Goal: Information Seeking & Learning: Learn about a topic

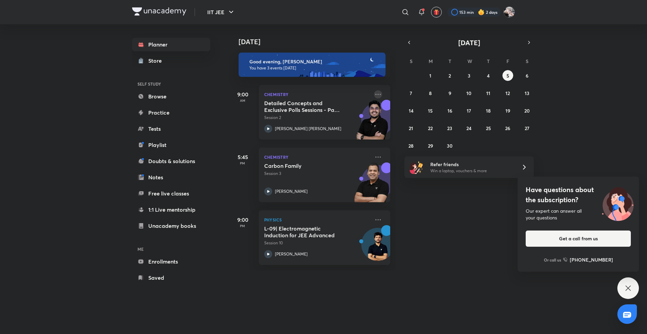
click at [374, 92] on icon at bounding box center [378, 94] width 8 height 8
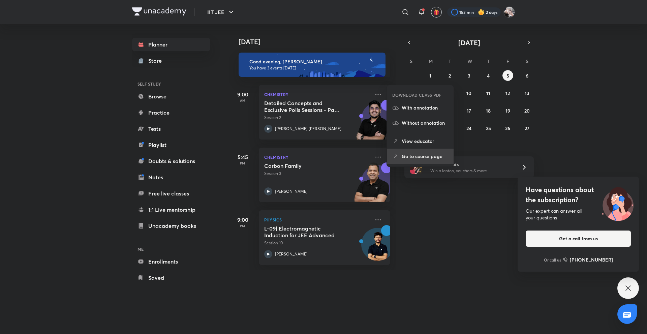
click at [421, 156] on p "Go to course page" at bounding box center [425, 156] width 46 height 7
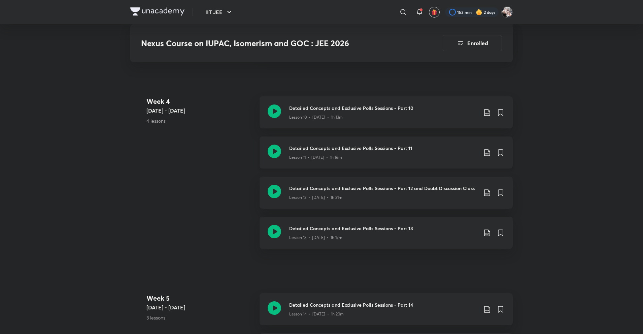
scroll to position [836, 0]
click at [331, 160] on p "Lesson 11 • [DATE] • 1h 16m" at bounding box center [315, 157] width 53 height 6
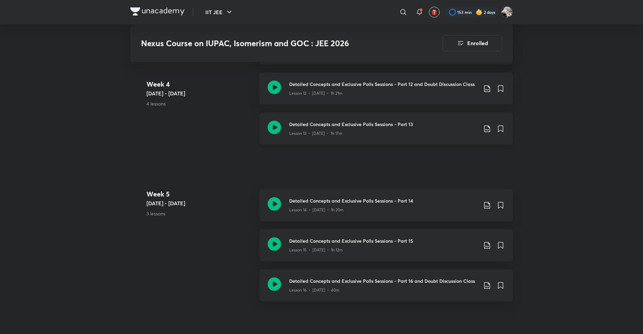
scroll to position [943, 0]
